Goal: Task Accomplishment & Management: Use online tool/utility

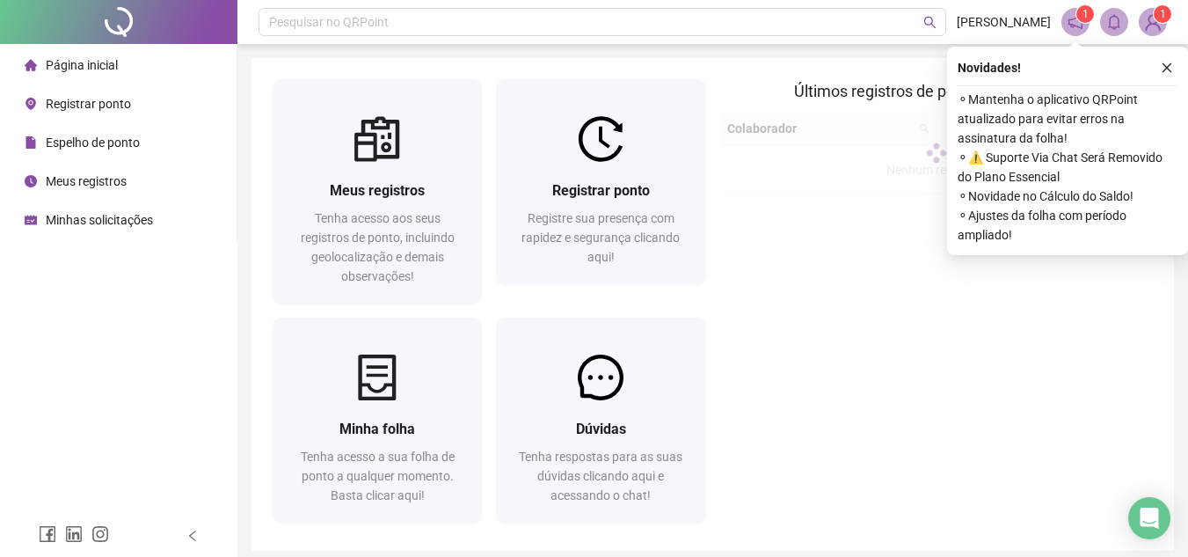
click at [94, 100] on span "Registrar ponto" at bounding box center [88, 104] width 85 height 14
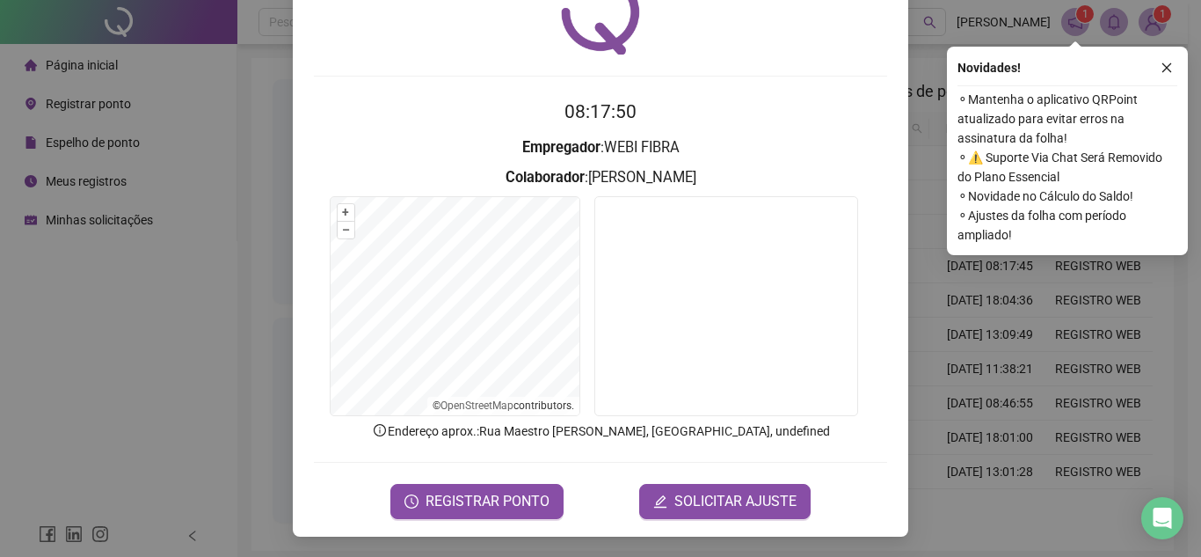
scroll to position [91, 0]
click at [496, 495] on span "REGISTRAR PONTO" at bounding box center [488, 500] width 124 height 21
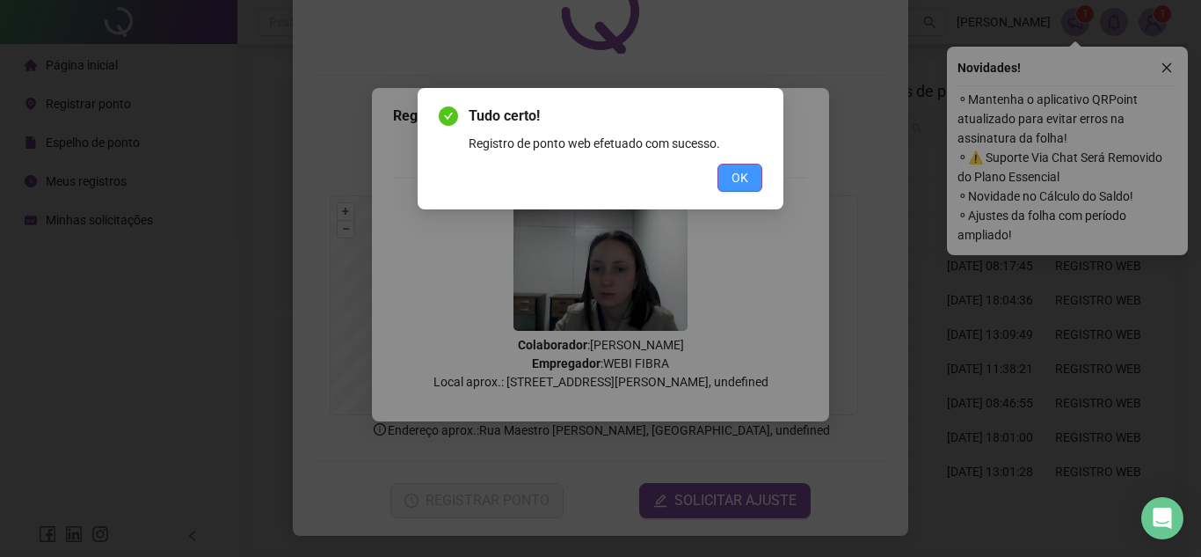
click at [740, 175] on span "OK" at bounding box center [739, 177] width 17 height 19
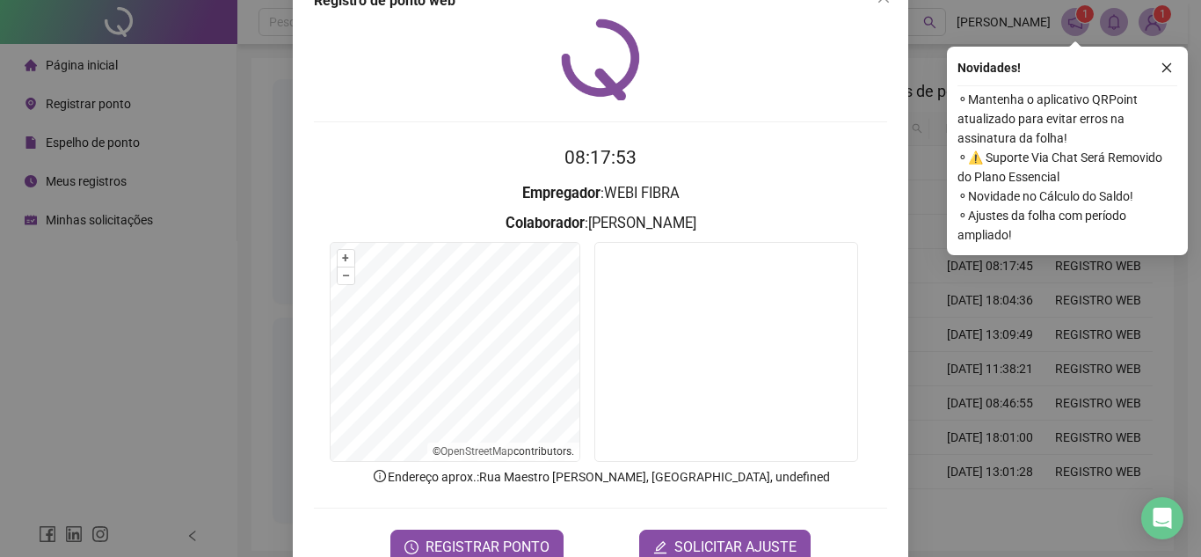
scroll to position [0, 0]
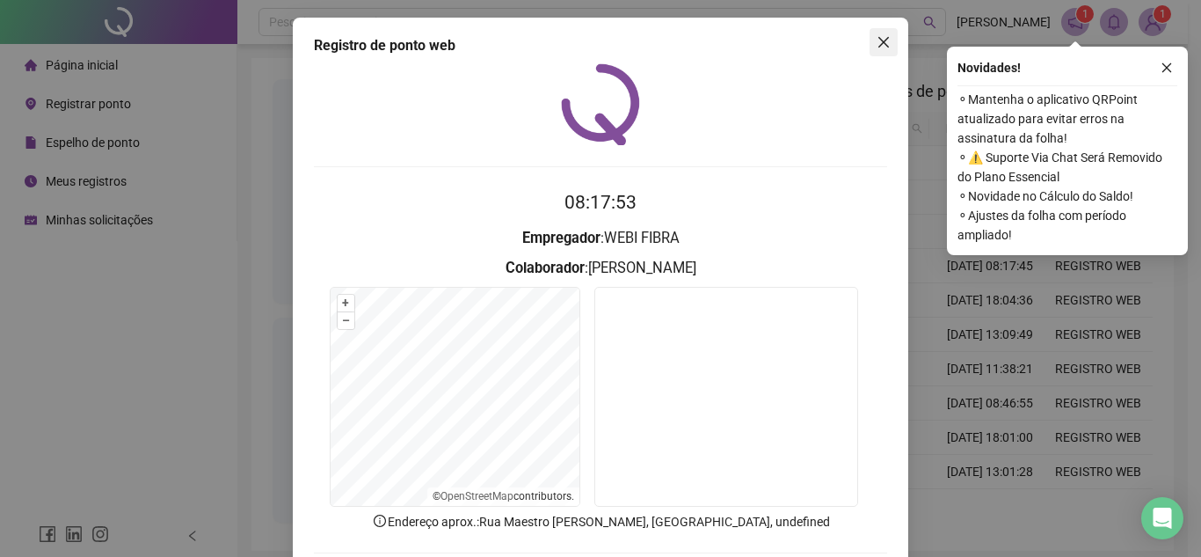
click at [886, 43] on span "Close" at bounding box center [883, 42] width 28 height 14
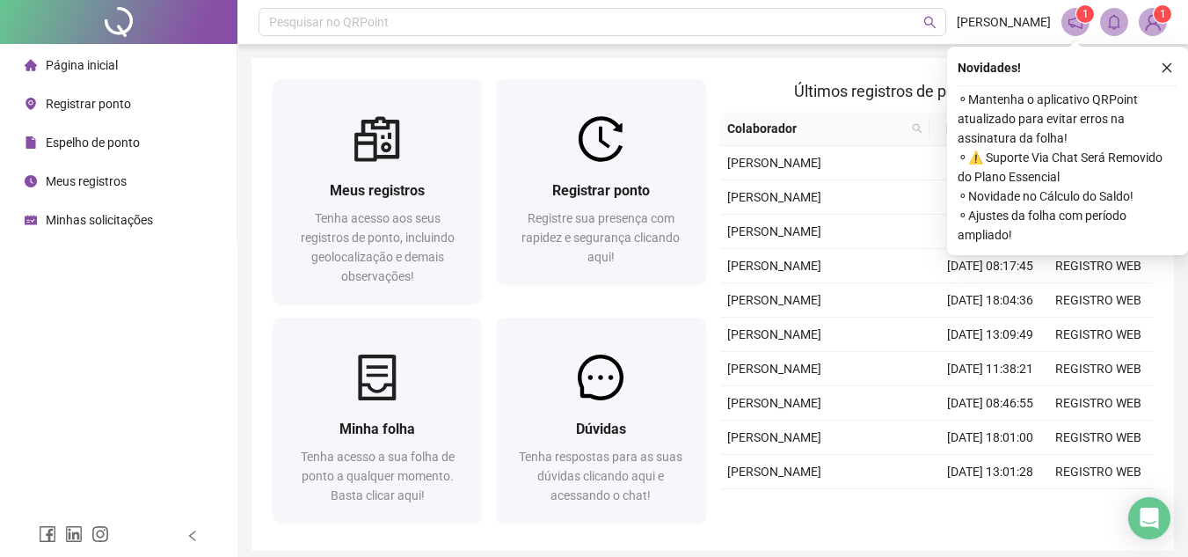
click at [126, 183] on span "Meus registros" at bounding box center [86, 181] width 81 height 14
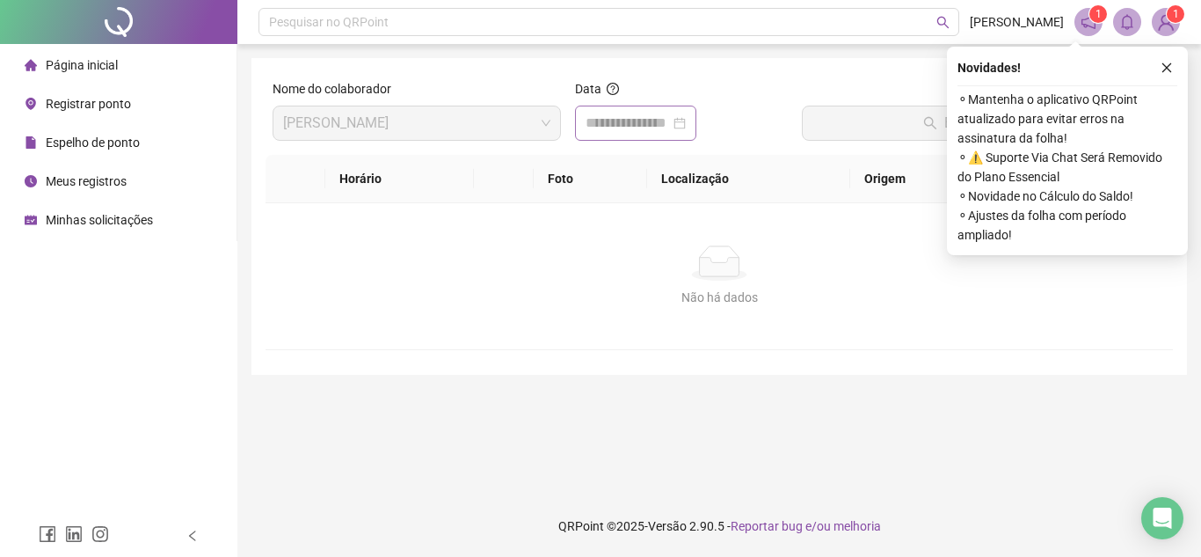
click at [686, 123] on div at bounding box center [636, 123] width 100 height 21
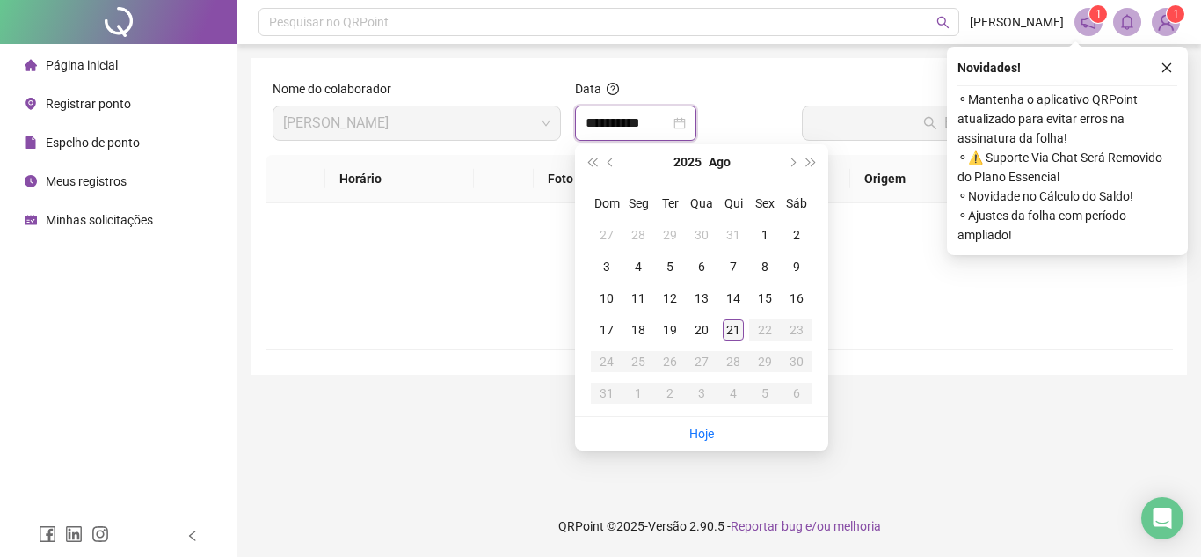
type input "**********"
click at [742, 335] on div "21" at bounding box center [733, 329] width 21 height 21
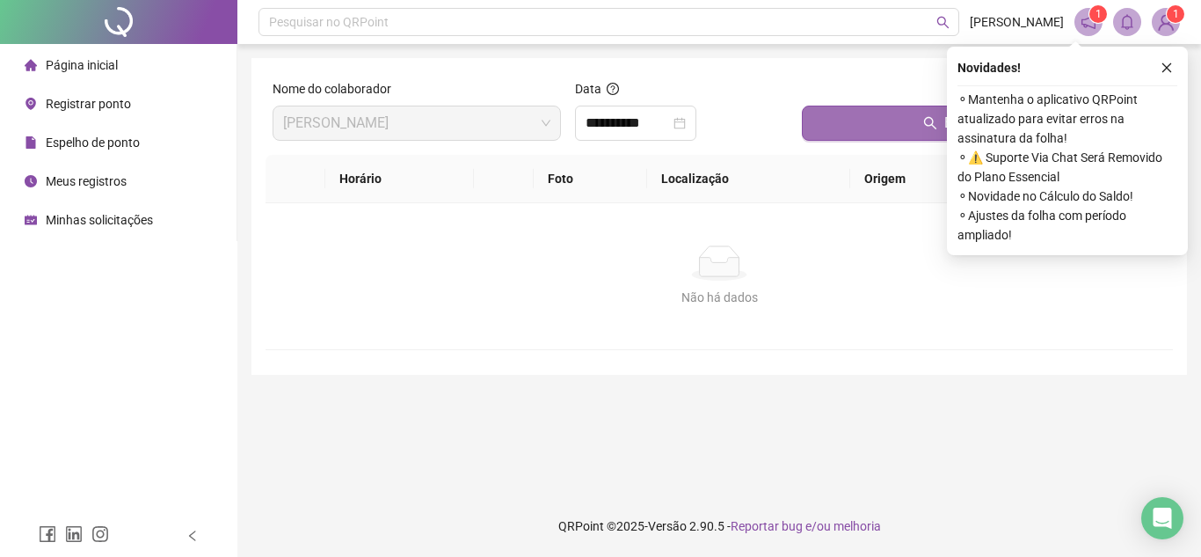
click at [902, 133] on button "Buscar registros" at bounding box center [984, 122] width 364 height 35
